Goal: Transaction & Acquisition: Subscribe to service/newsletter

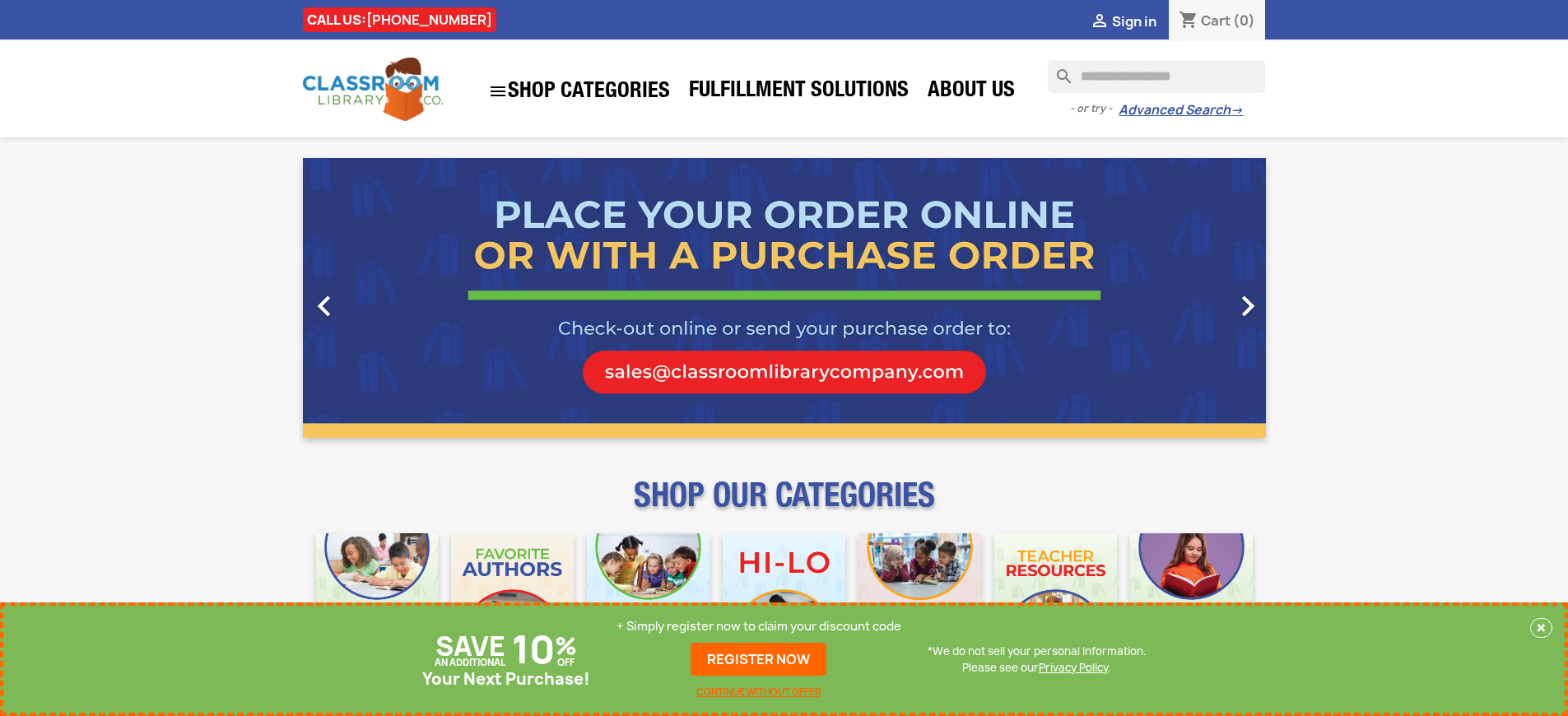
click at [759, 626] on p "+ Simply register now to claim your discount code" at bounding box center [759, 626] width 285 height 17
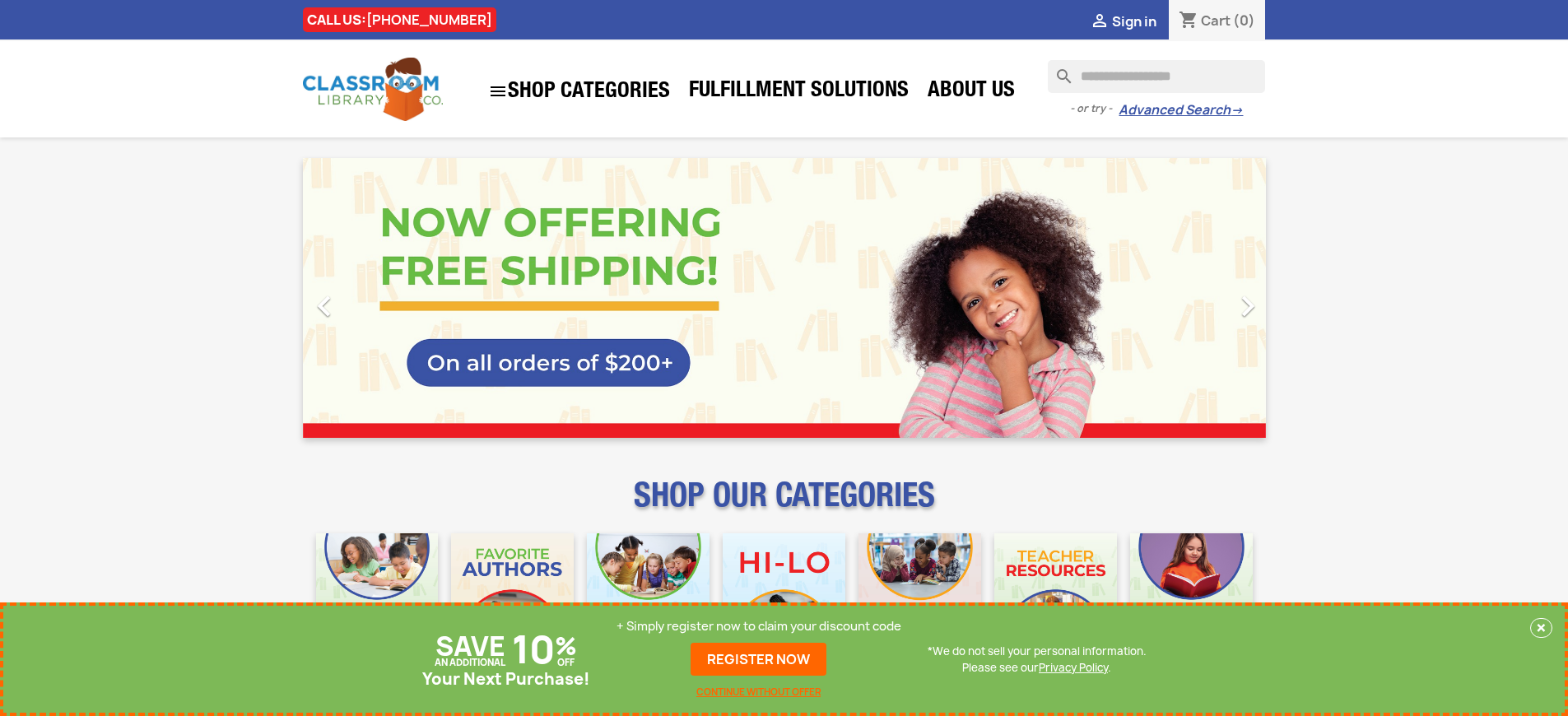
click at [759, 626] on p "+ Simply register now to claim your discount code" at bounding box center [759, 626] width 285 height 17
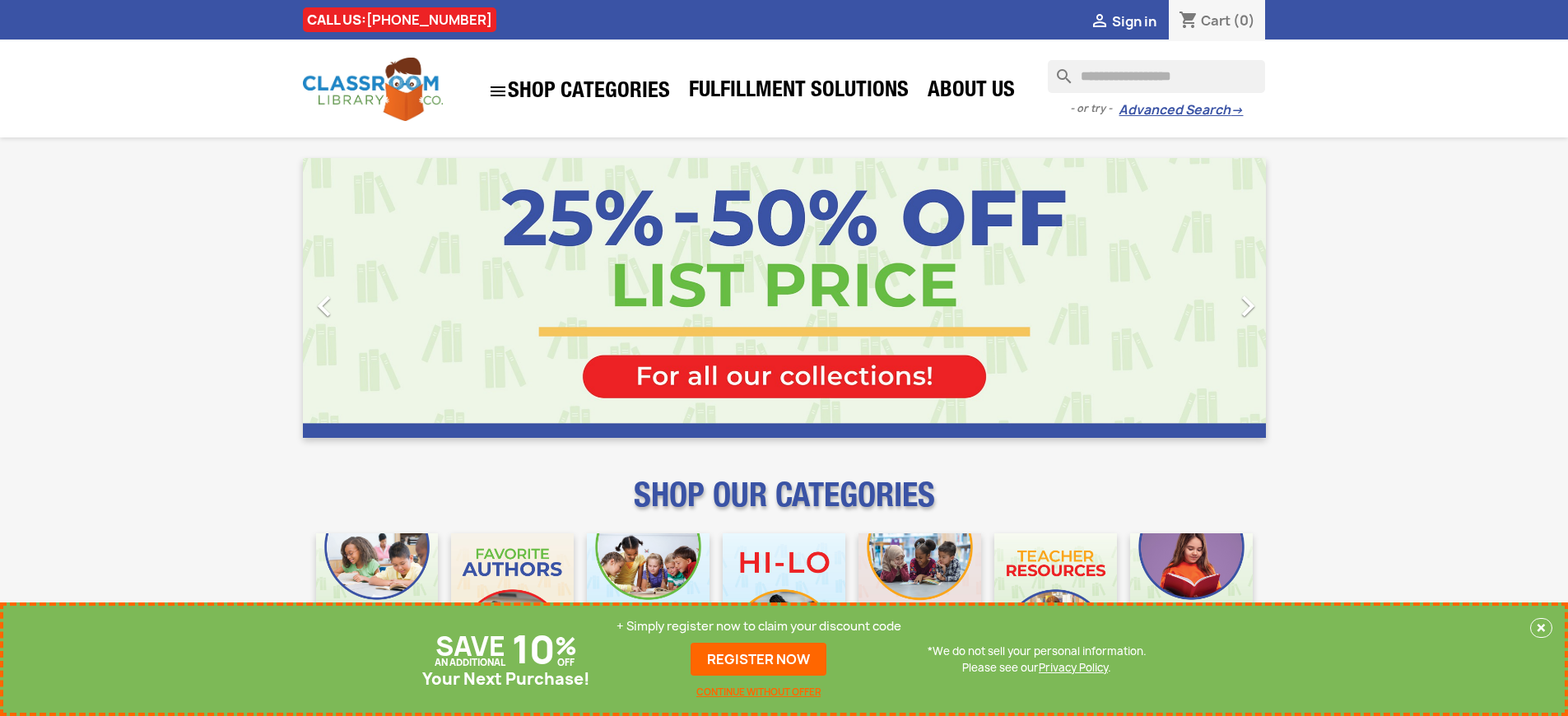
click at [759, 626] on p "+ Simply register now to claim your discount code" at bounding box center [759, 626] width 285 height 17
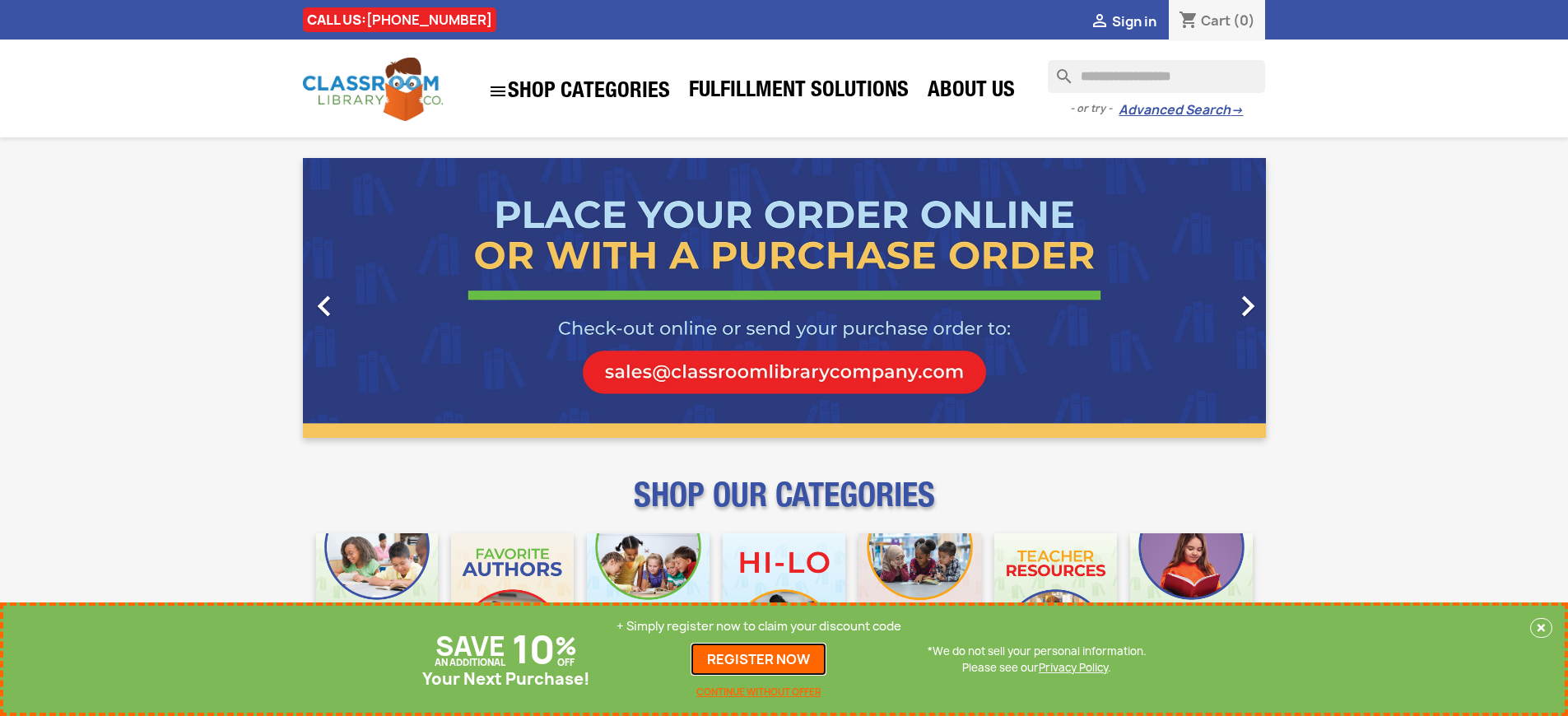
click at [759, 659] on link "REGISTER NOW" at bounding box center [759, 659] width 136 height 33
click at [759, 626] on p "+ Simply register now to claim your discount code" at bounding box center [759, 626] width 285 height 17
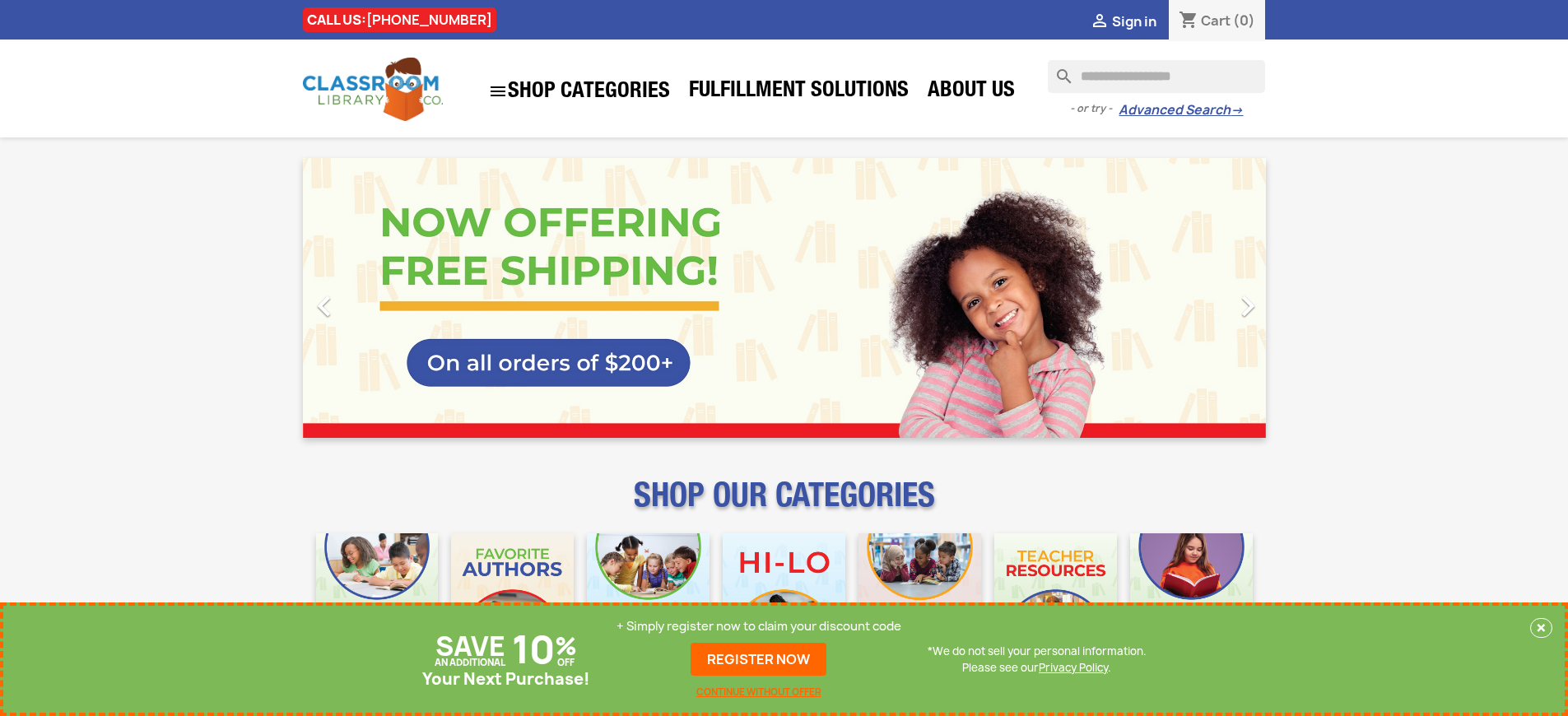
click at [759, 626] on p "+ Simply register now to claim your discount code" at bounding box center [759, 626] width 285 height 17
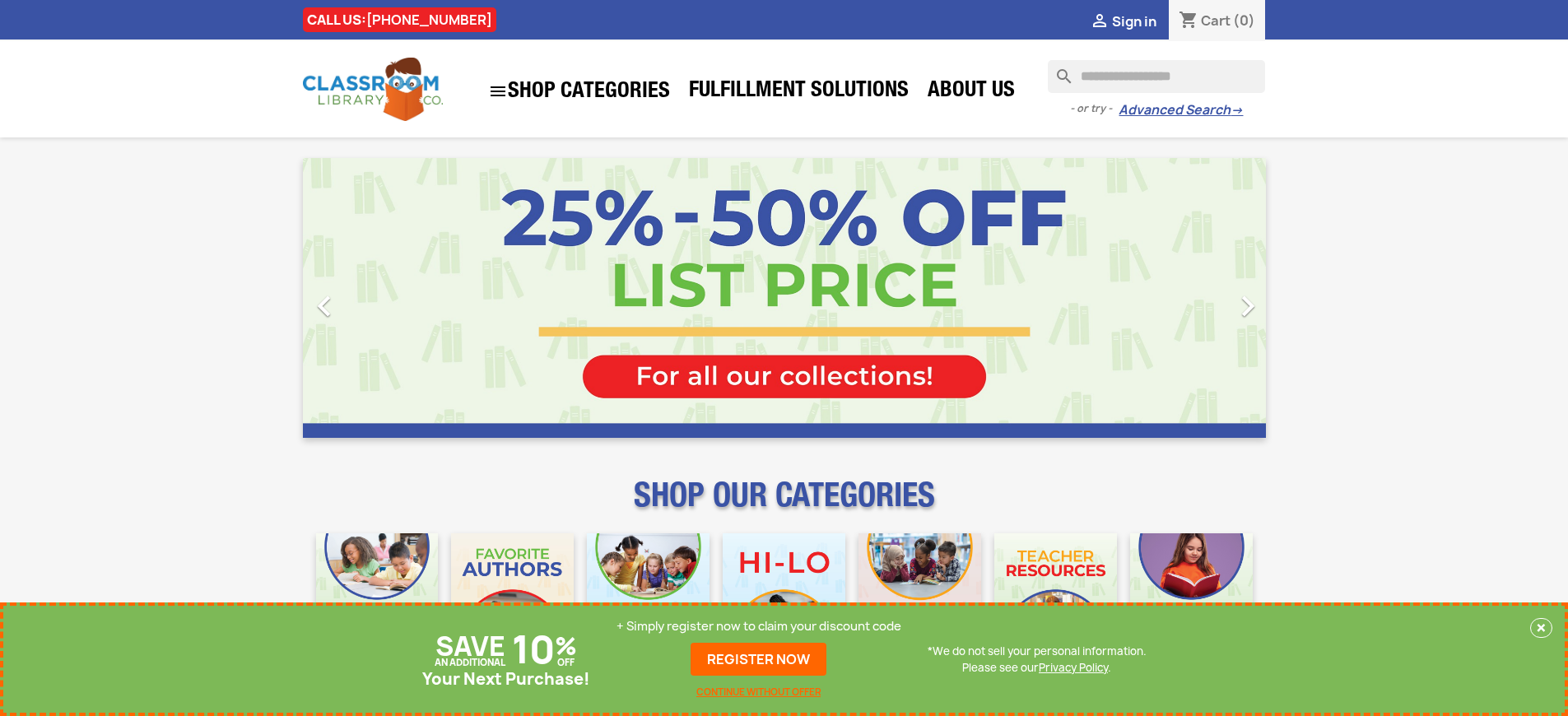
click at [759, 626] on p "+ Simply register now to claim your discount code" at bounding box center [759, 626] width 285 height 17
